Goal: Task Accomplishment & Management: Manage account settings

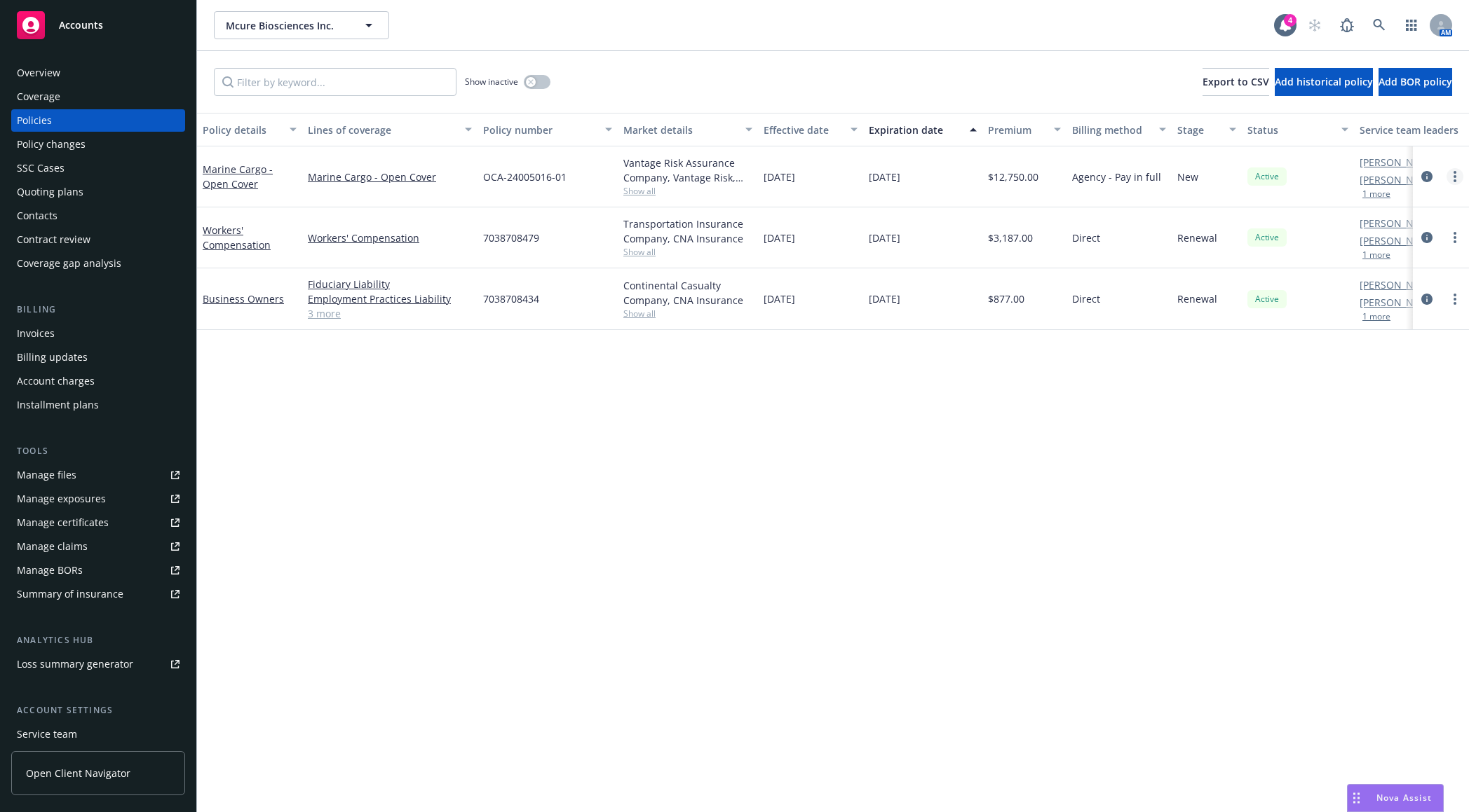
click at [1456, 174] on icon "more" at bounding box center [1454, 176] width 3 height 11
click at [1393, 254] on link "End policy" at bounding box center [1379, 260] width 164 height 28
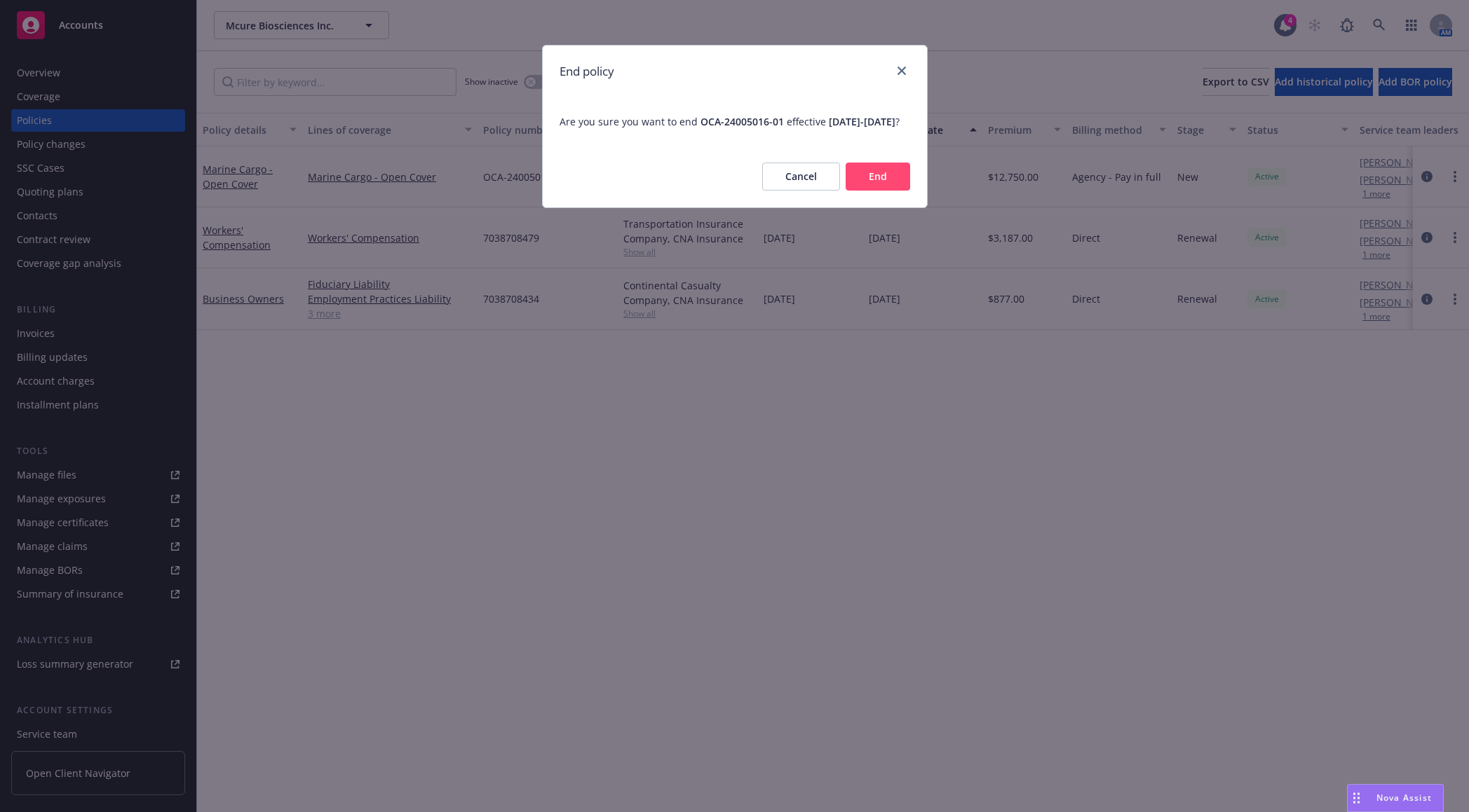
click at [907, 187] on button "End" at bounding box center [878, 176] width 65 height 28
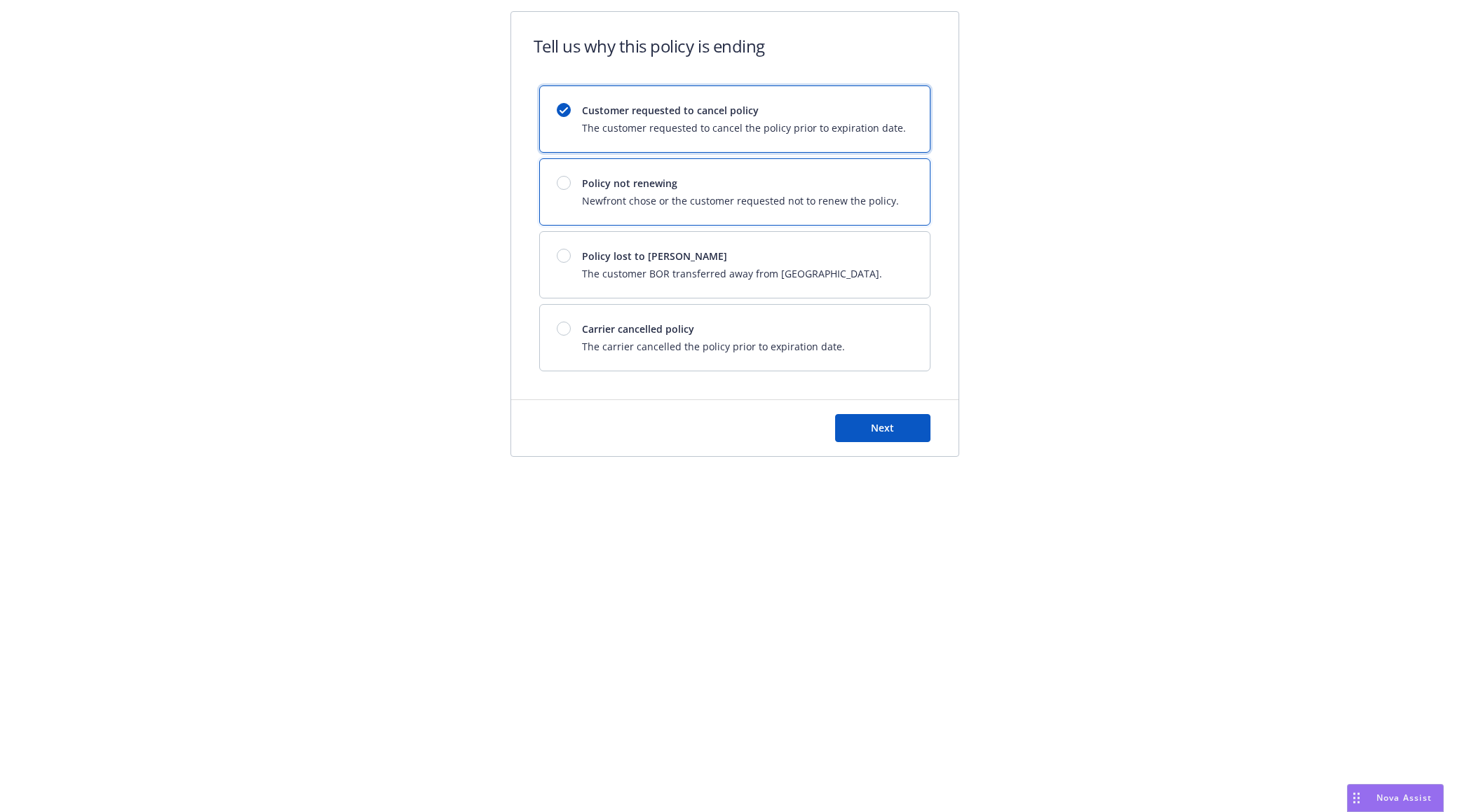
click at [885, 202] on span "Newfront chose or the customer requested not to renew the policy." at bounding box center [740, 200] width 317 height 14
click at [885, 423] on span "Next" at bounding box center [882, 428] width 23 height 13
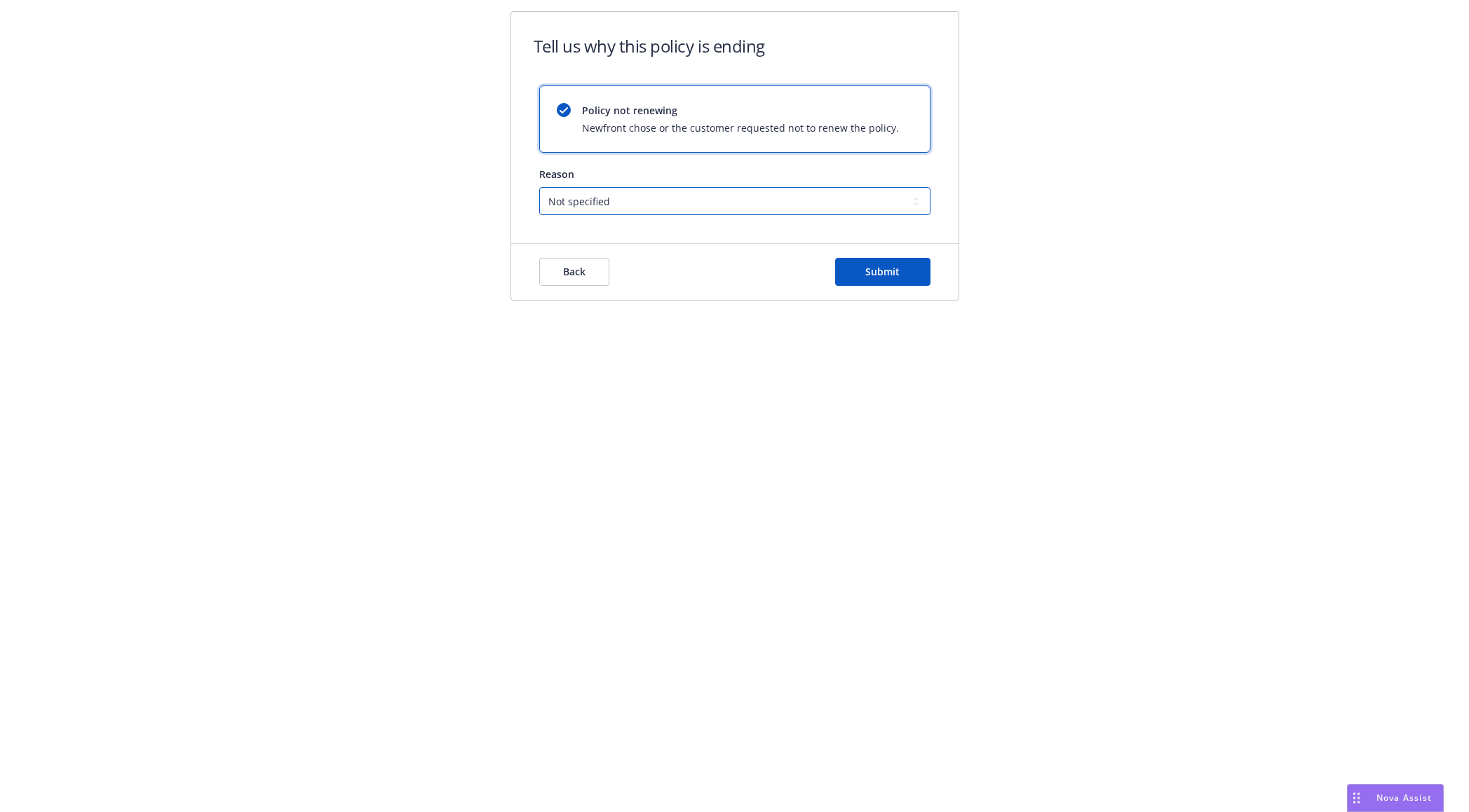
click at [875, 209] on select "Not specified Service Pricing Buyer change M&A, Bankruptcy, or Out of business …" at bounding box center [734, 200] width 391 height 28
click at [838, 214] on select "Not specified Service Pricing Buyer change M&A, Bankruptcy, or Out of business …" at bounding box center [734, 200] width 391 height 28
click at [883, 267] on span "Submit" at bounding box center [882, 271] width 34 height 13
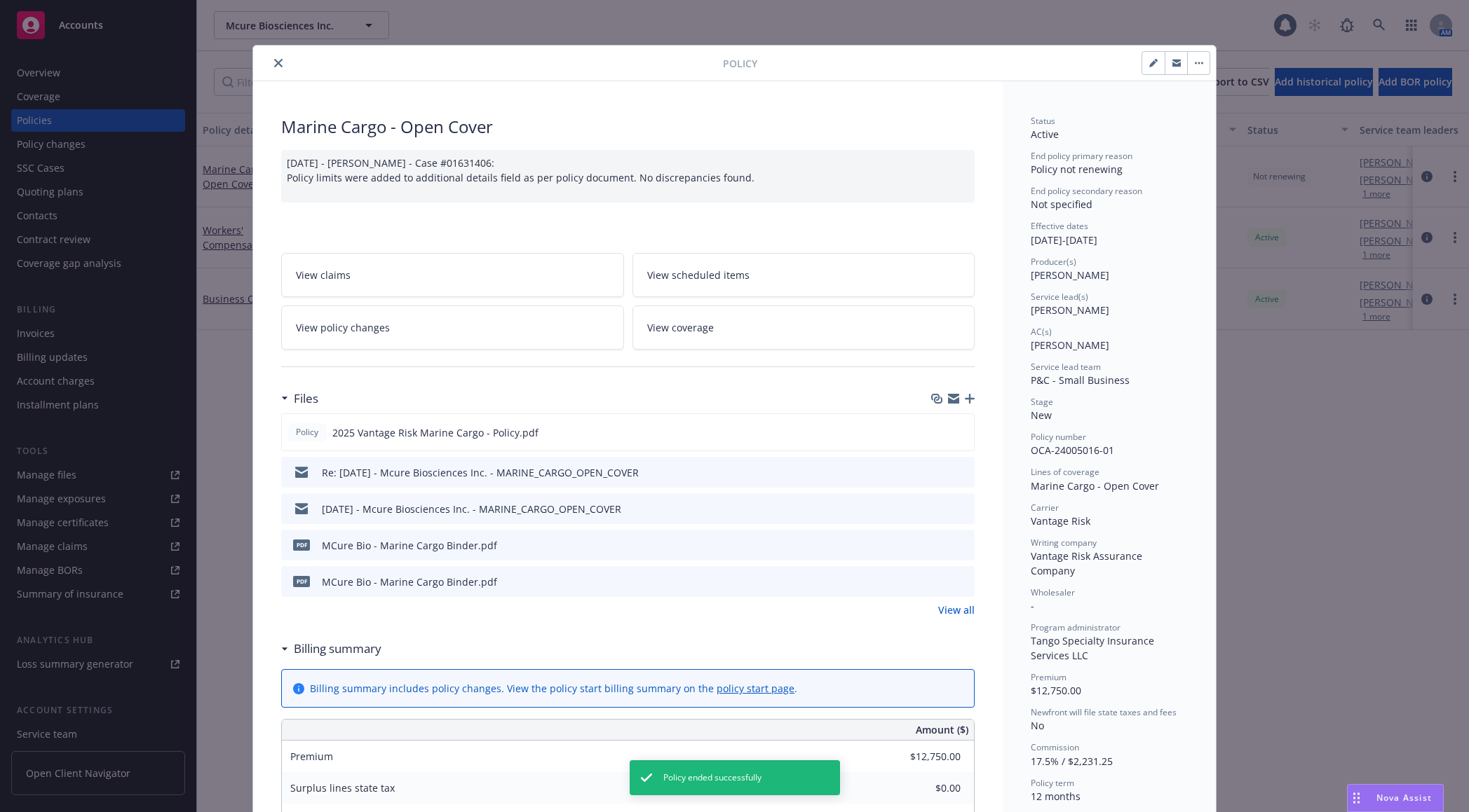
scroll to position [42, 0]
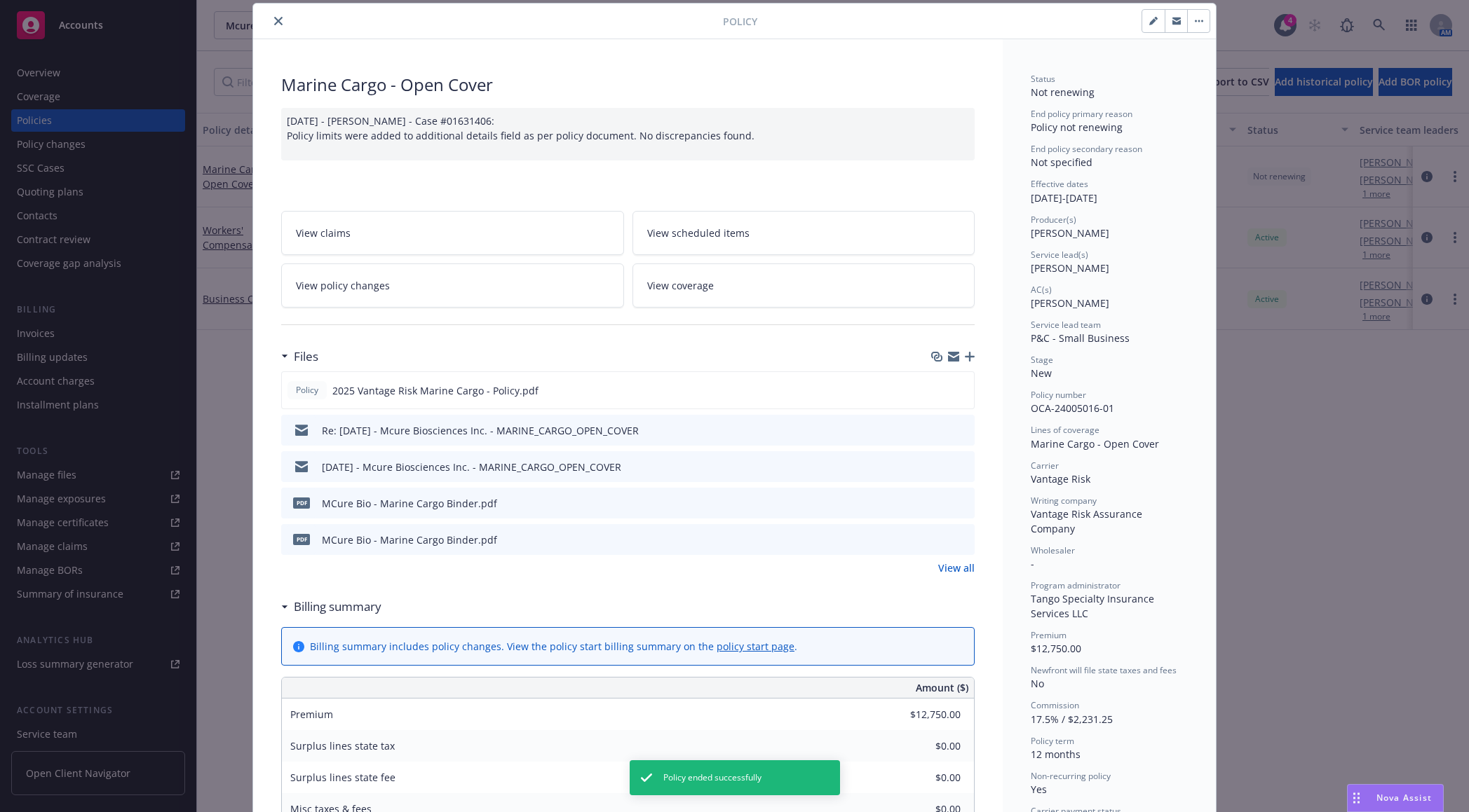
click at [270, 24] on button "close" at bounding box center [278, 21] width 17 height 17
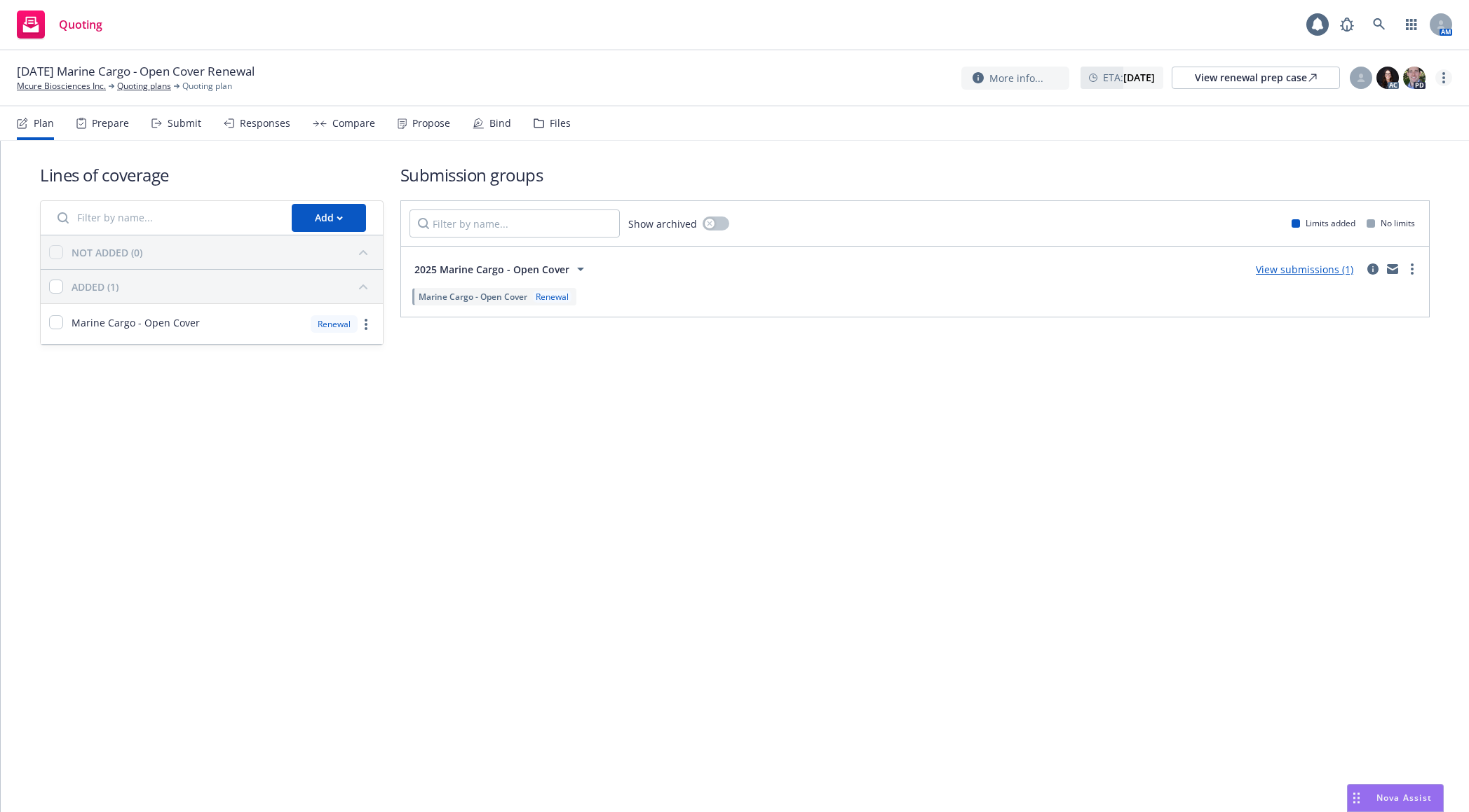
click at [1443, 75] on icon "more" at bounding box center [1443, 77] width 3 height 11
click at [1377, 211] on link "Archive quoting plan" at bounding box center [1373, 218] width 156 height 28
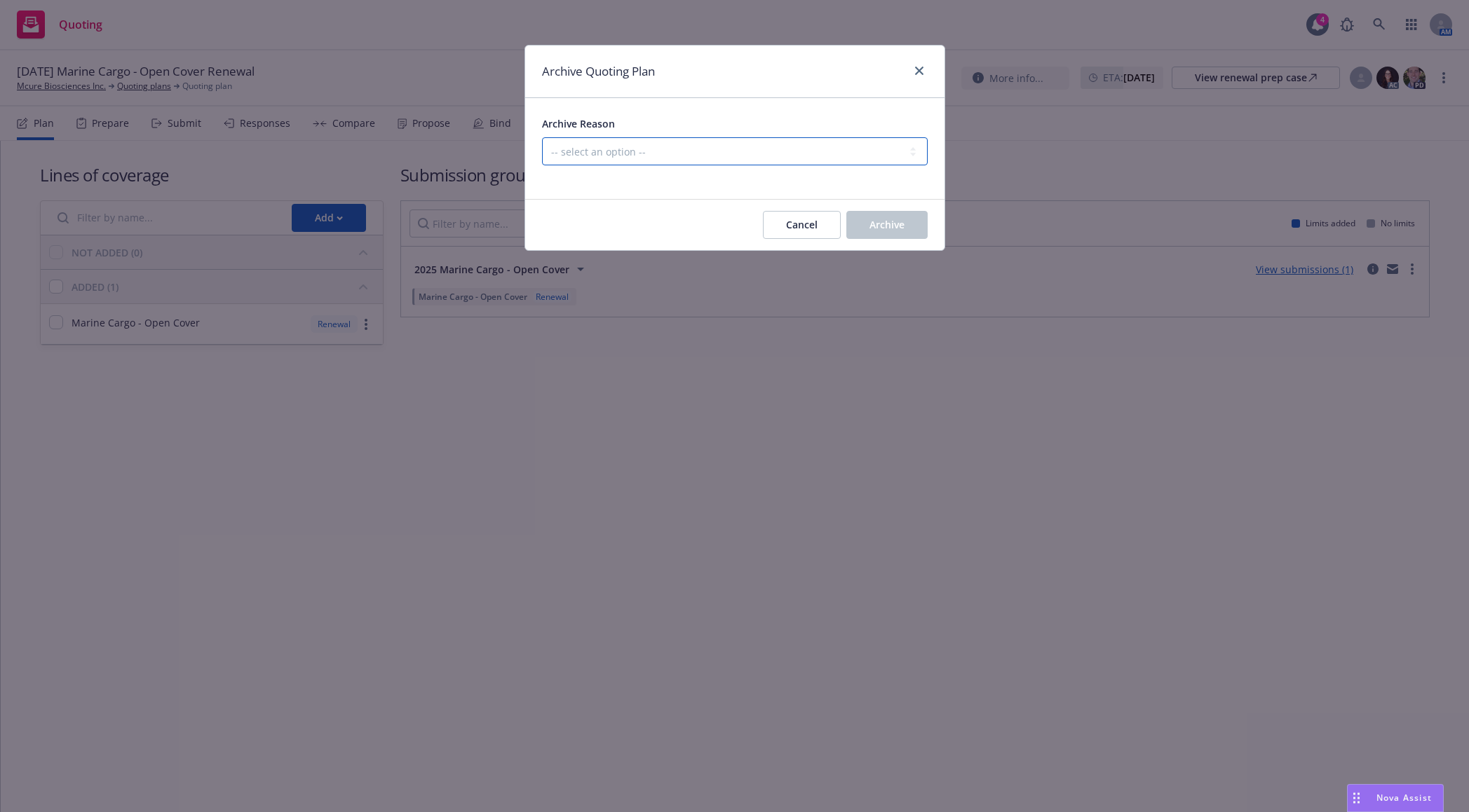
click at [880, 146] on select "-- select an option -- All policies in this renewal plan are auto-renewed Creat…" at bounding box center [734, 151] width 385 height 28
select select "ARCHIVED_RENEWAL_CANCELED"
click at [542, 137] on select "-- select an option -- All policies in this renewal plan are auto-renewed Creat…" at bounding box center [734, 151] width 385 height 28
click at [881, 241] on div "Cancel Archive" at bounding box center [734, 225] width 420 height 50
click at [881, 234] on button "Archive" at bounding box center [887, 225] width 82 height 28
